Goal: Information Seeking & Learning: Check status

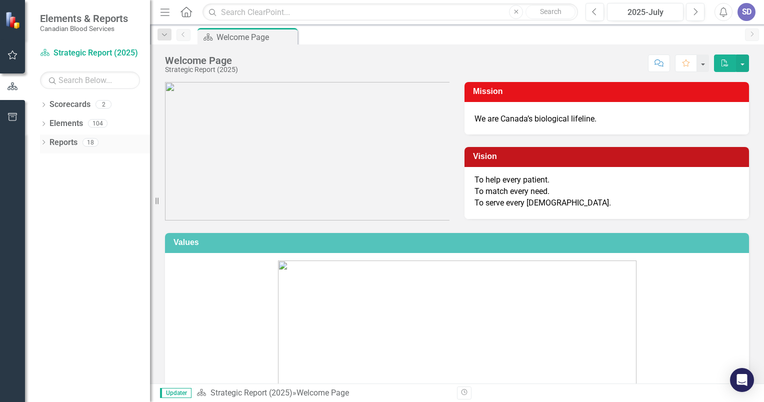
click at [42, 142] on icon "Dropdown" at bounding box center [43, 142] width 7 height 5
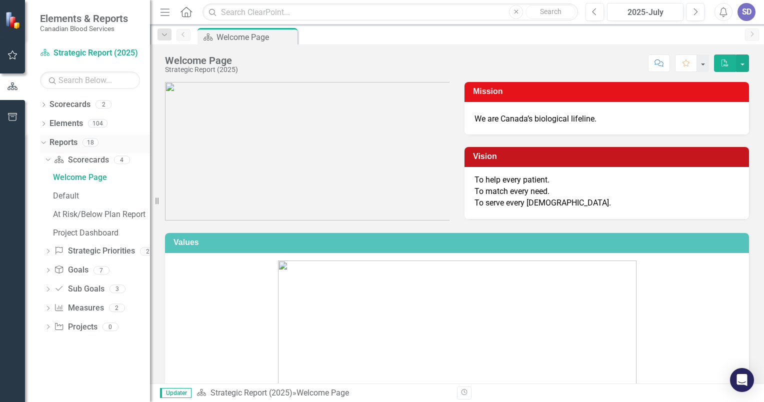
click at [42, 142] on icon "Dropdown" at bounding box center [41, 141] width 5 height 7
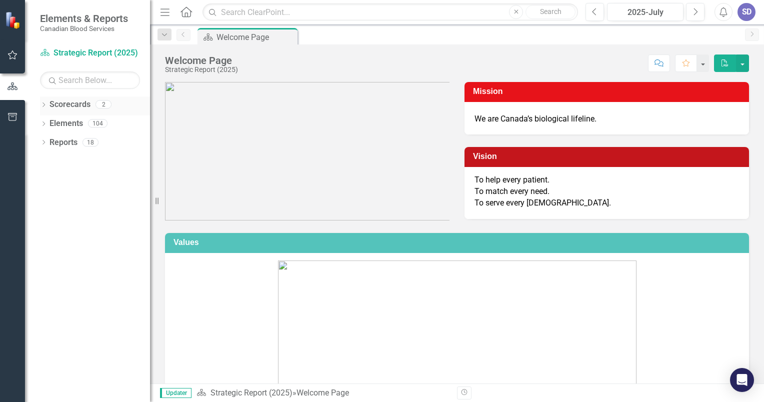
click at [42, 104] on icon "Dropdown" at bounding box center [43, 105] width 7 height 5
click at [74, 121] on link "Strategic Report (2025)" at bounding box center [102, 123] width 95 height 11
click at [78, 142] on link "Operational Report" at bounding box center [102, 142] width 95 height 11
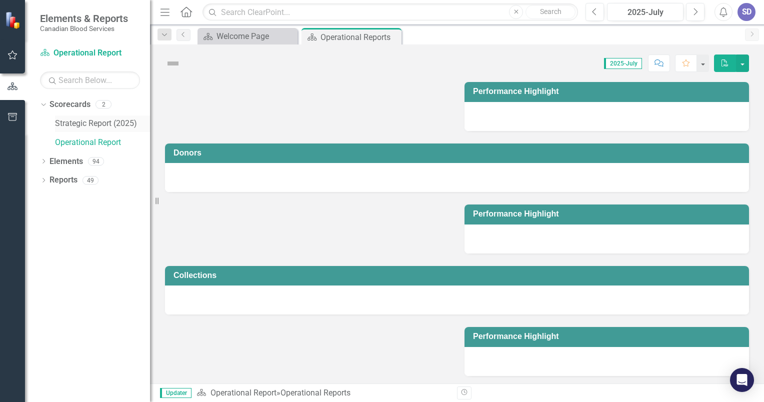
click at [82, 124] on link "Strategic Report (2025)" at bounding box center [102, 123] width 95 height 11
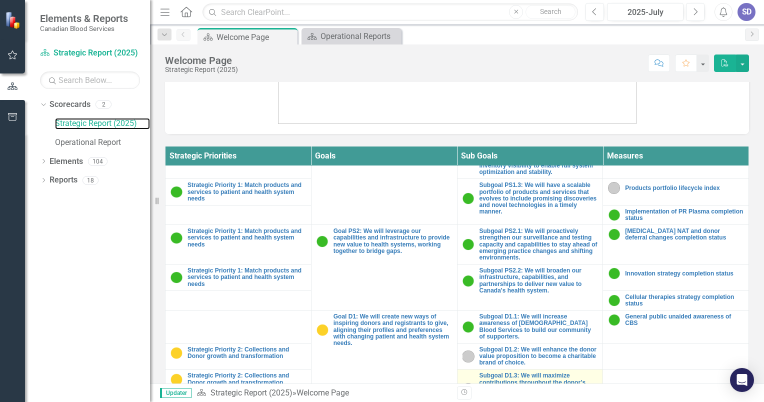
scroll to position [405, 0]
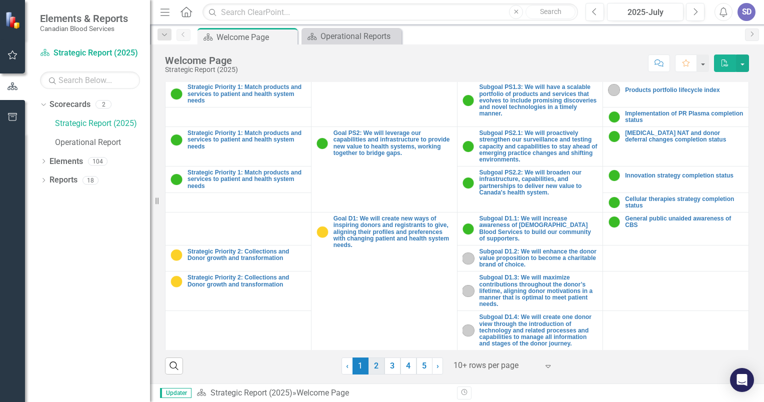
click at [372, 364] on link "2" at bounding box center [376, 365] width 16 height 17
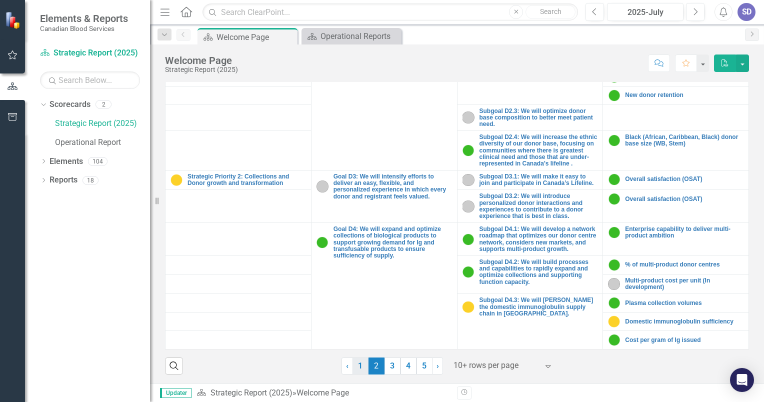
click at [354, 362] on link "1" at bounding box center [360, 365] width 16 height 17
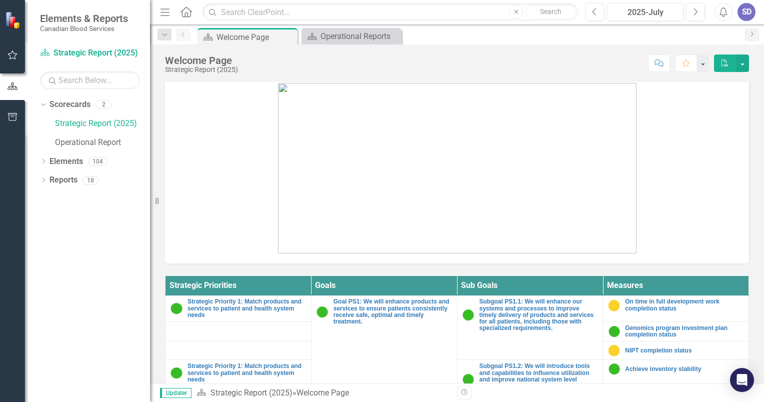
scroll to position [155, 0]
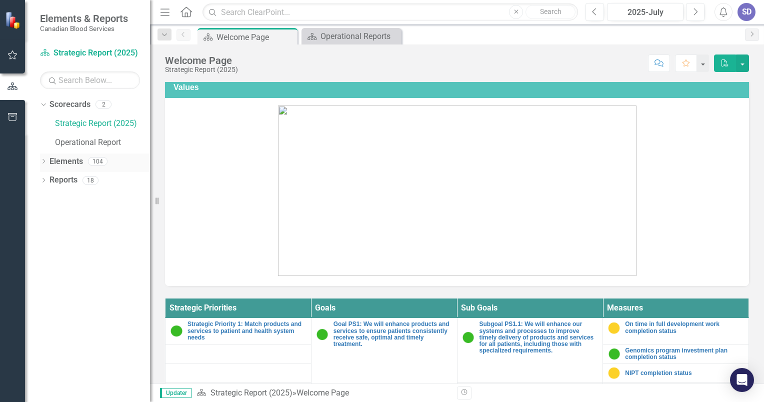
click at [41, 161] on icon "Dropdown" at bounding box center [43, 161] width 7 height 5
click at [46, 236] on icon "Dropdown" at bounding box center [48, 237] width 7 height 5
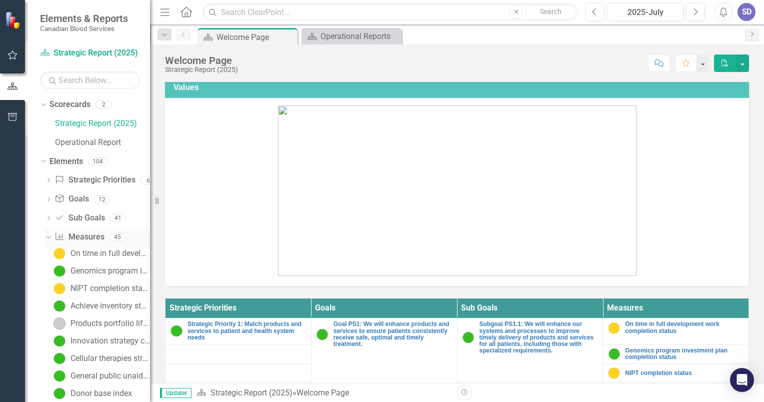
click at [94, 241] on link "Measure Measures" at bounding box center [78, 236] width 49 height 11
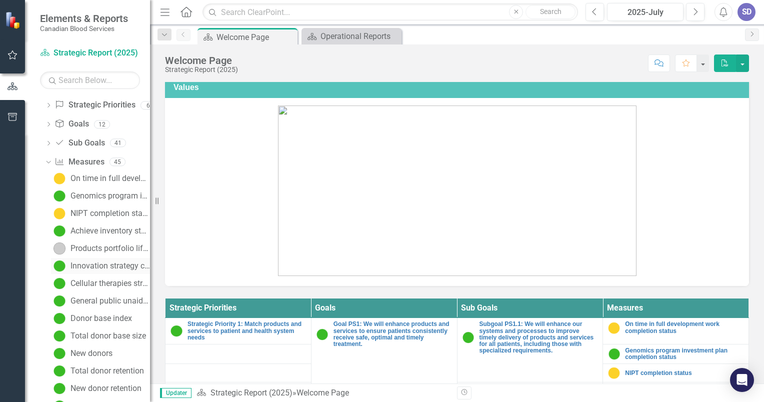
scroll to position [100, 0]
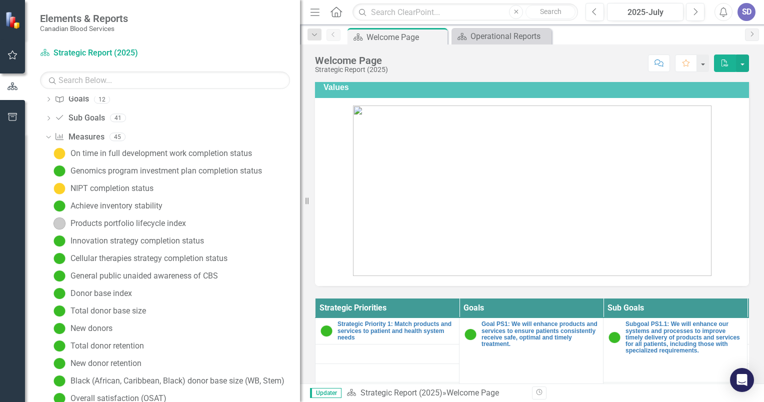
drag, startPoint x: 150, startPoint y: 236, endPoint x: 344, endPoint y: 244, distance: 194.1
click at [344, 244] on div "Elements & Reports Canadian Blood Services Scorecard Strategic Report (2025) Se…" at bounding box center [382, 201] width 764 height 402
click at [122, 310] on div "Total donor base size" at bounding box center [107, 310] width 75 height 9
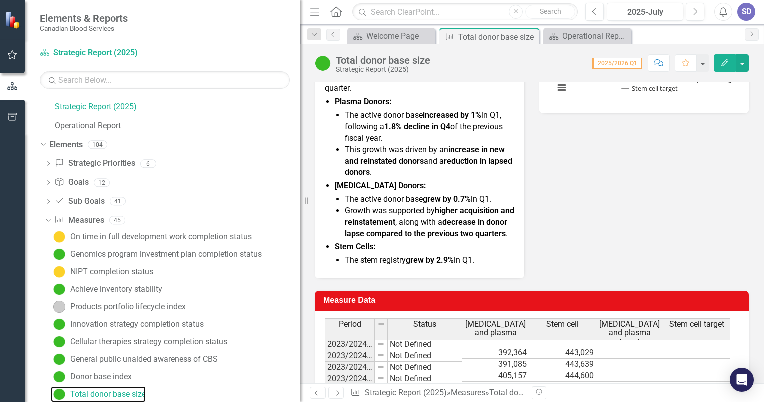
scroll to position [456, 0]
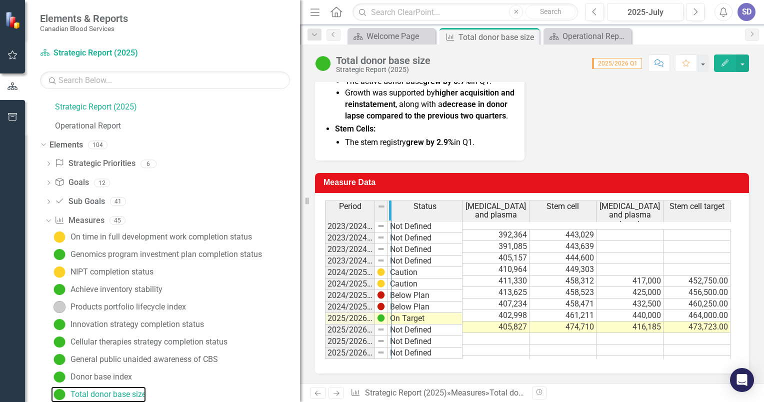
drag, startPoint x: 373, startPoint y: 210, endPoint x: 390, endPoint y: 210, distance: 17.0
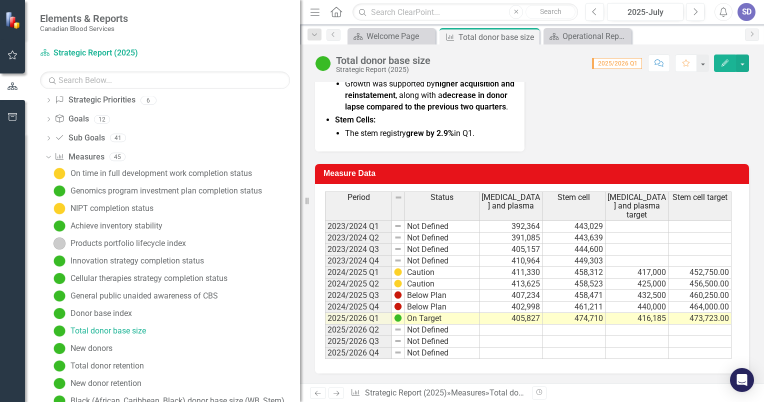
scroll to position [116, 0]
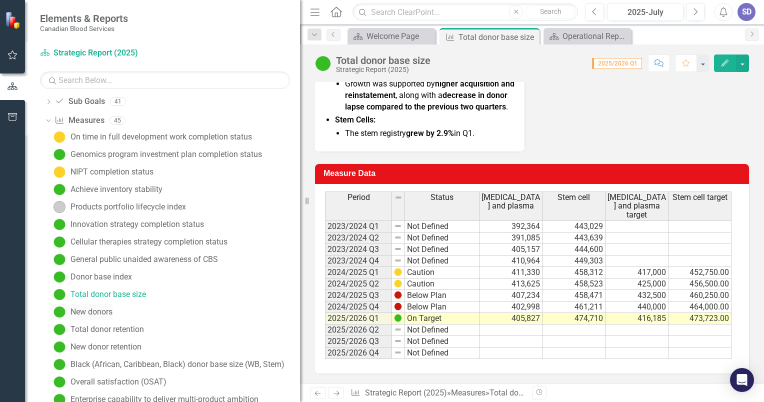
click at [98, 310] on div "New donors" at bounding box center [91, 311] width 42 height 9
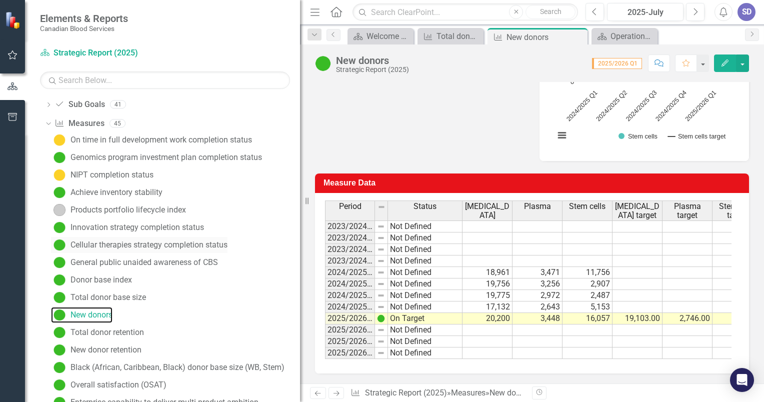
scroll to position [134, 0]
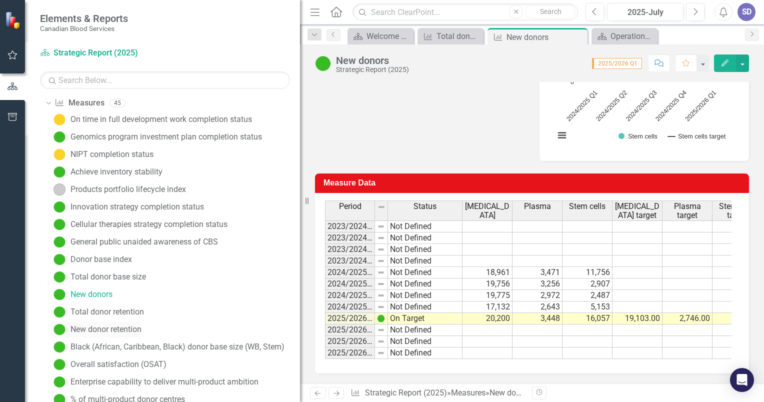
click at [135, 328] on div "New donor retention" at bounding box center [105, 329] width 71 height 9
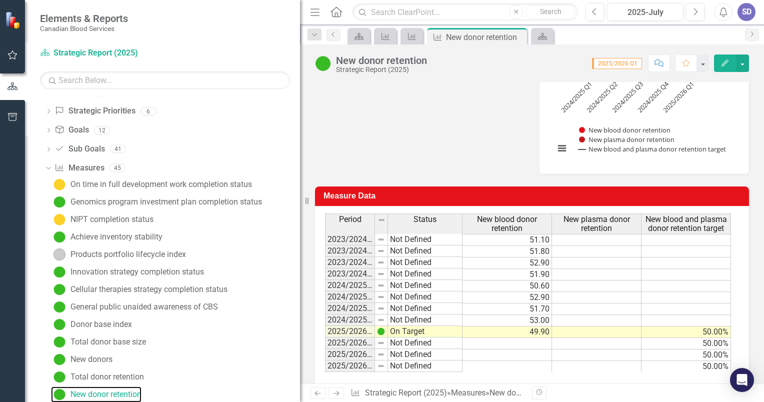
scroll to position [246, 0]
